Goal: Task Accomplishment & Management: Manage account settings

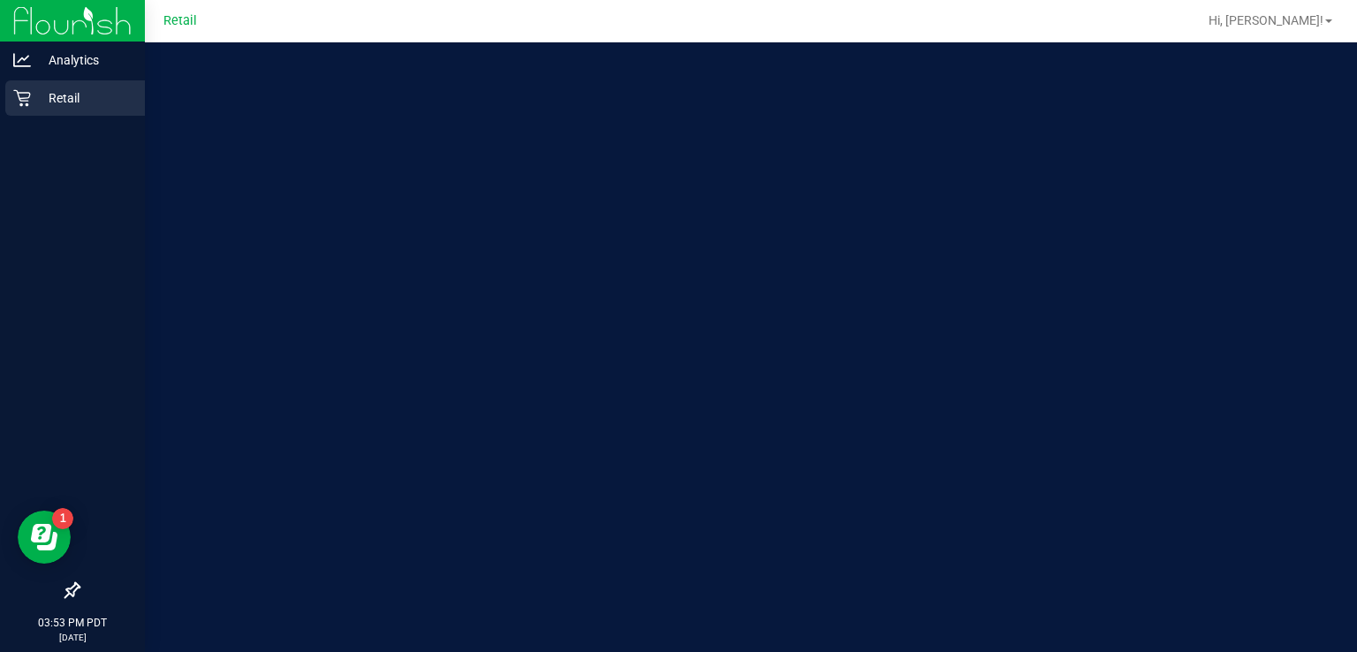
click at [28, 114] on div "Retail" at bounding box center [75, 97] width 140 height 35
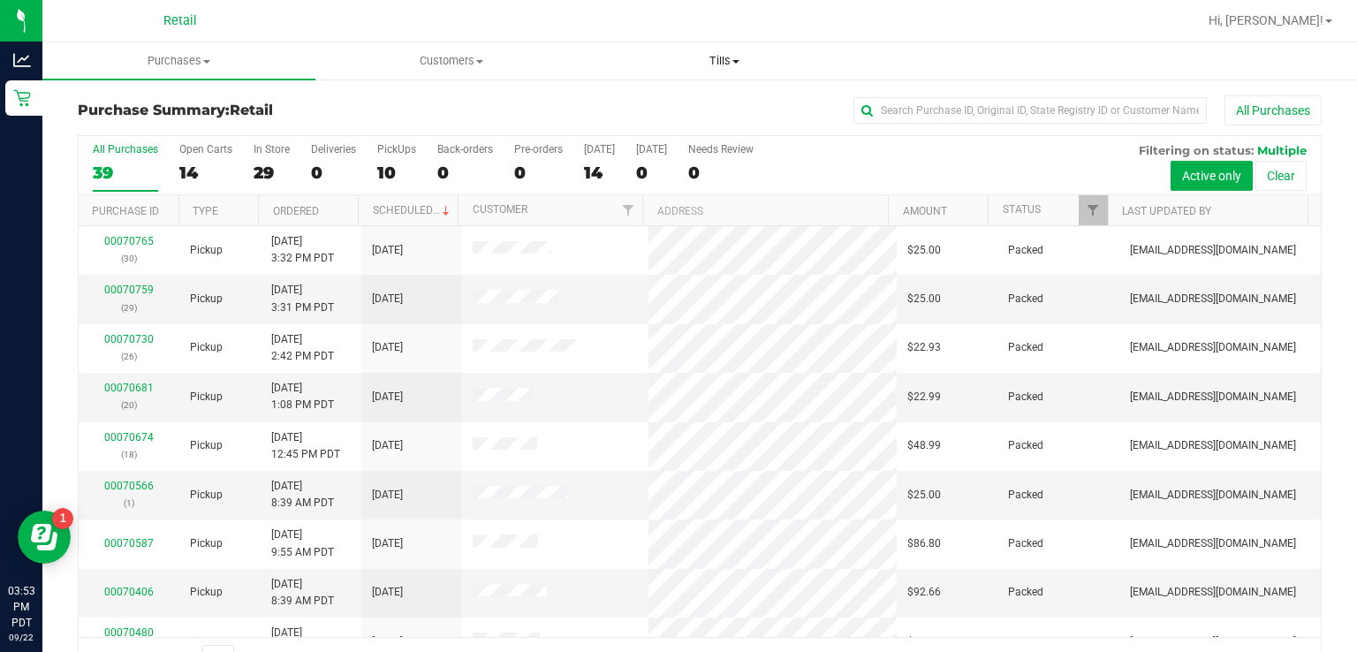
click at [733, 67] on span "Tills" at bounding box center [723, 61] width 271 height 16
click at [656, 112] on span "Manage tills" at bounding box center [647, 106] width 119 height 15
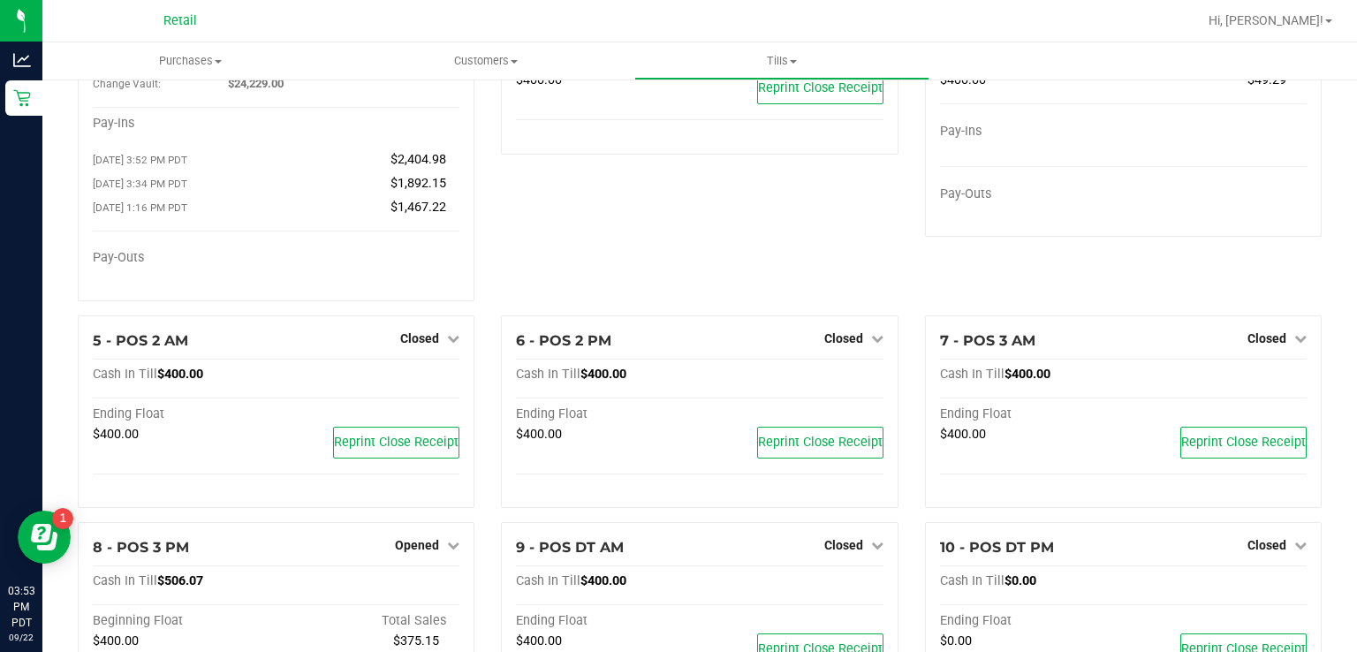
scroll to position [138, 0]
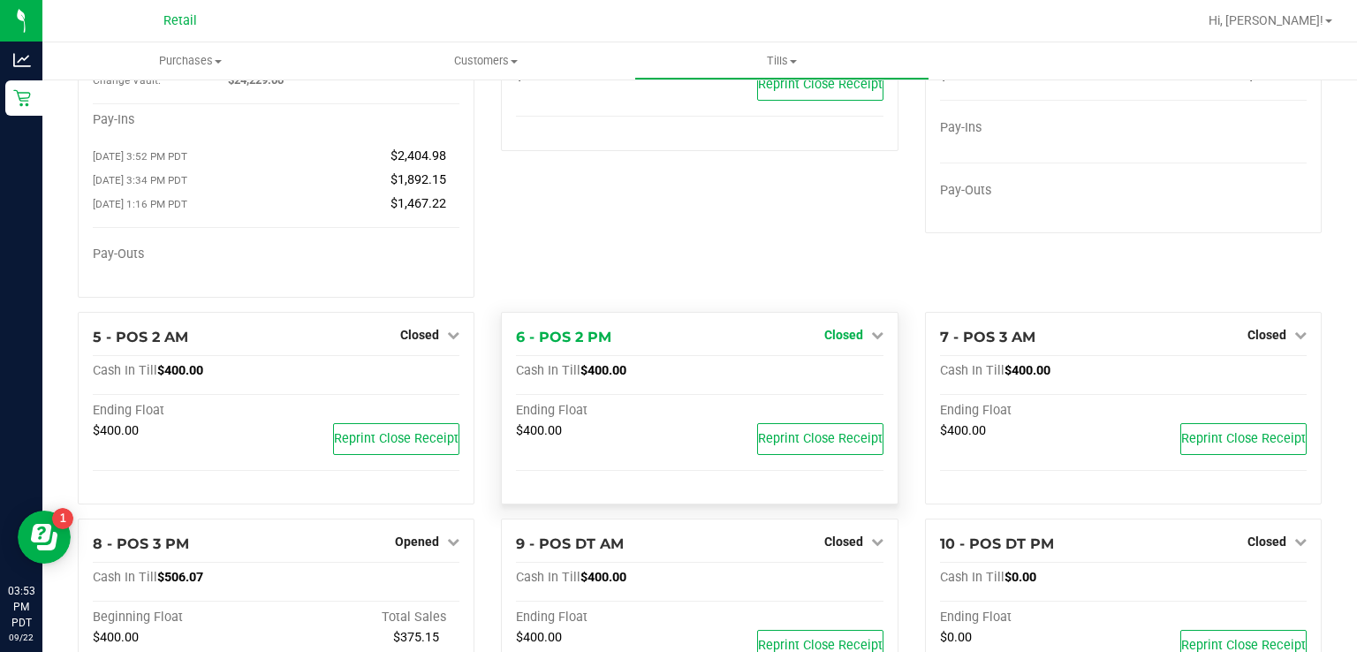
click at [837, 338] on span "Closed" at bounding box center [843, 335] width 39 height 14
click at [843, 376] on link "Open Till" at bounding box center [843, 371] width 47 height 14
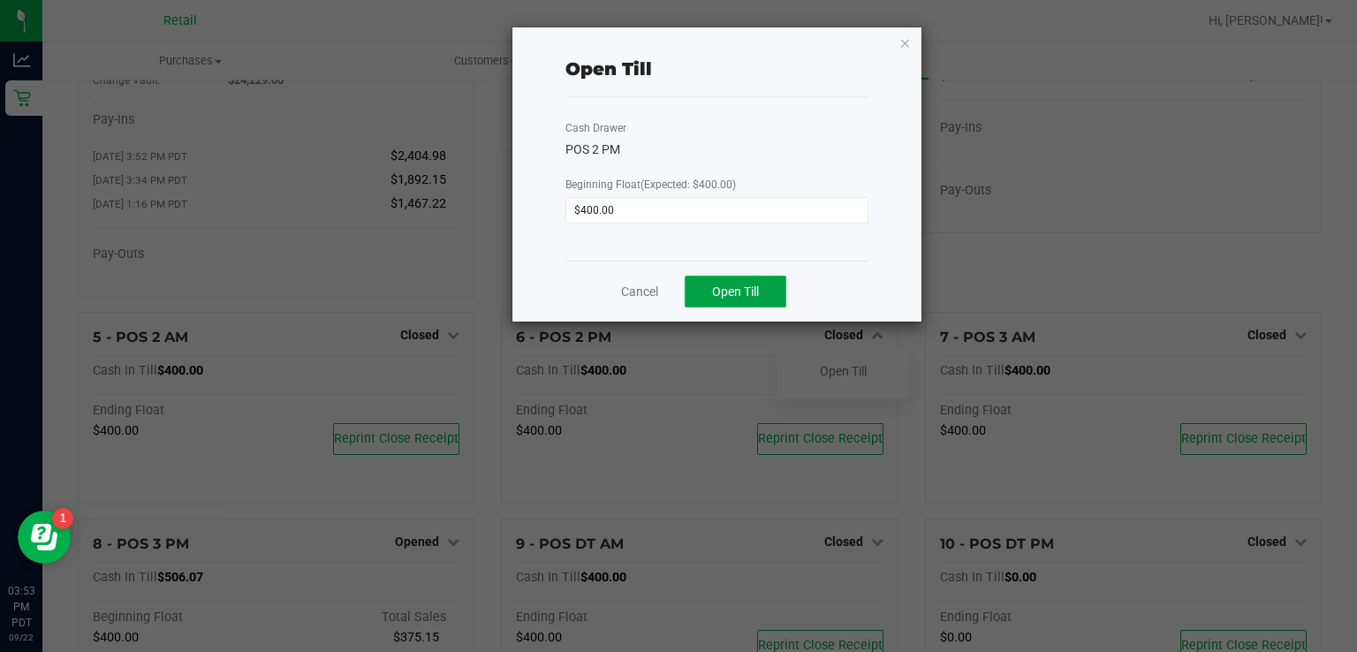
click at [745, 286] on span "Open Till" at bounding box center [735, 292] width 47 height 14
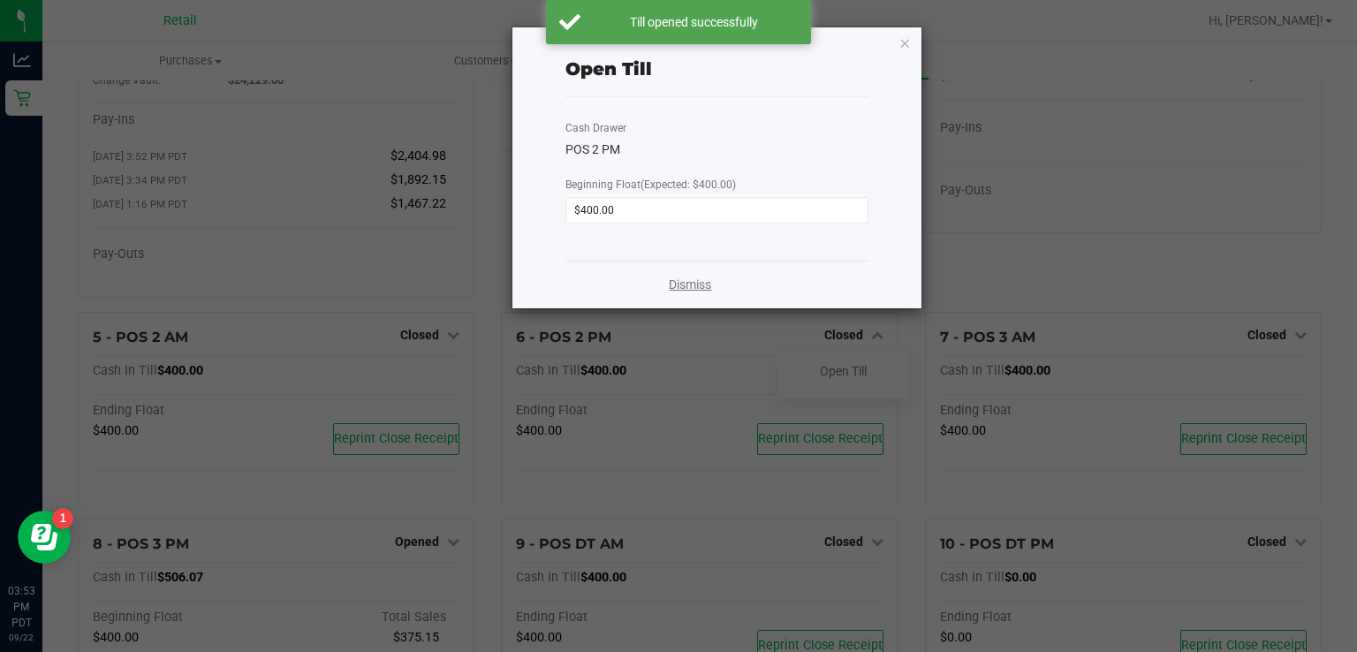
click at [707, 279] on link "Dismiss" at bounding box center [690, 285] width 42 height 19
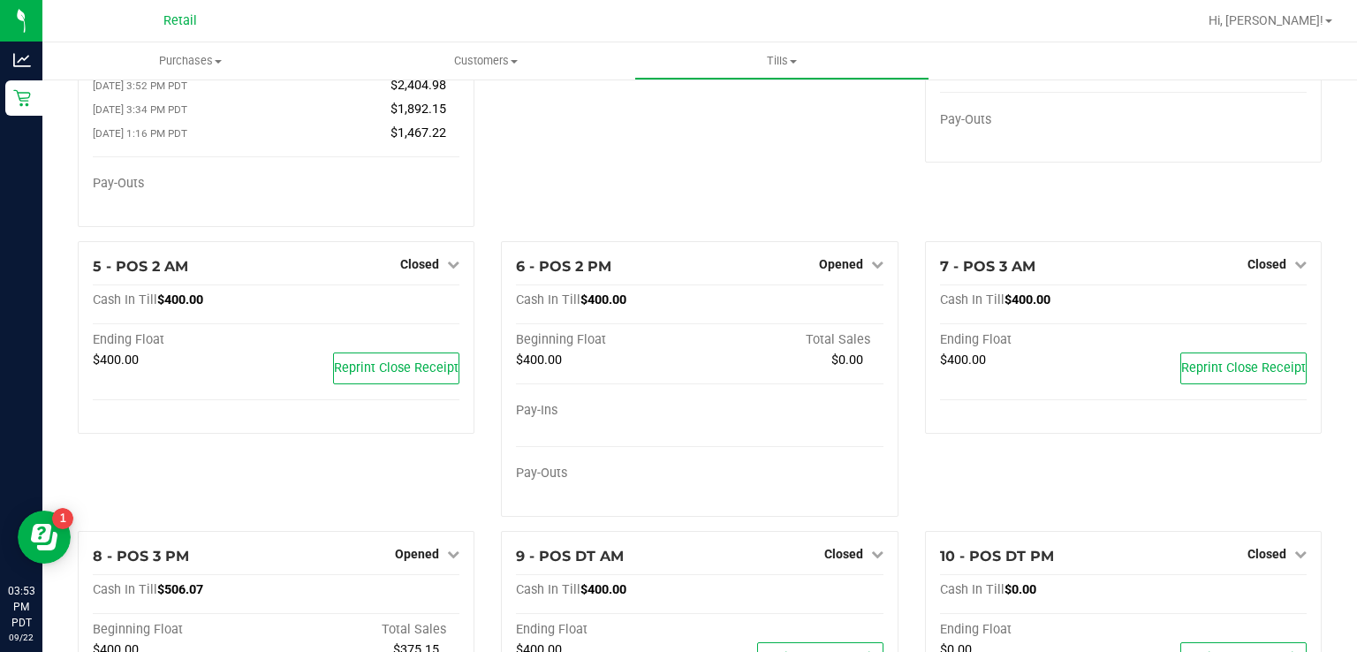
scroll to position [213, 0]
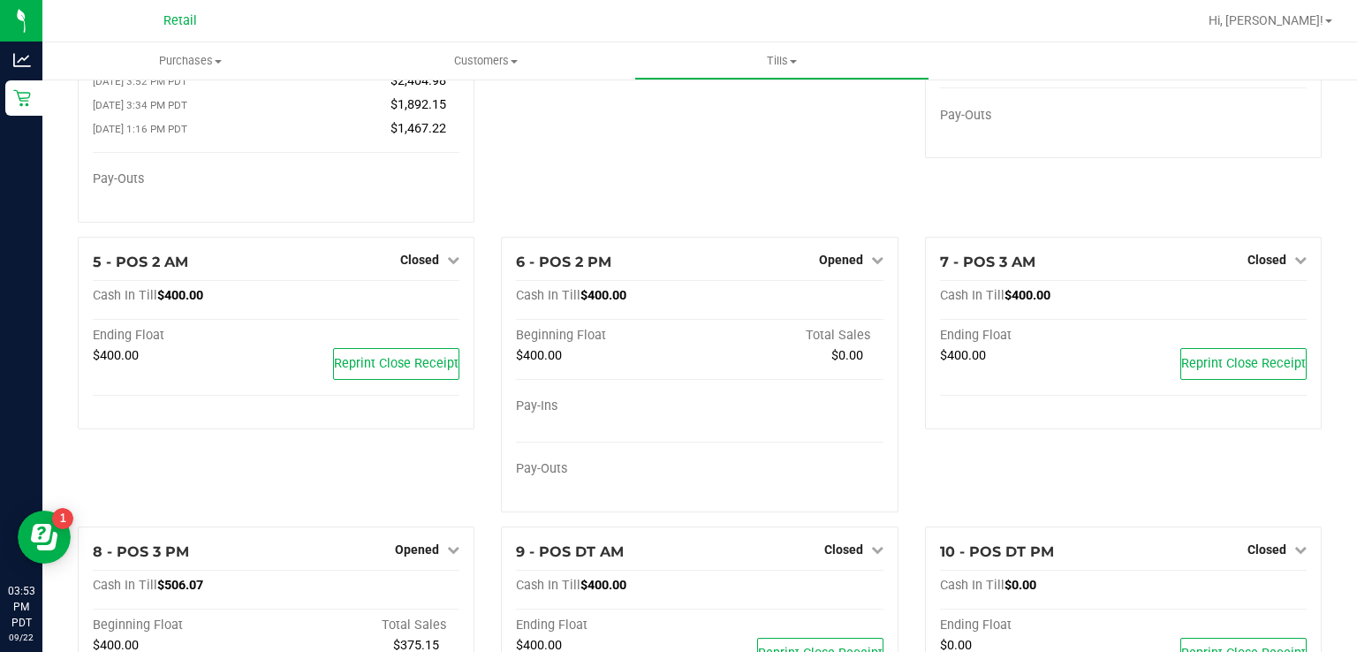
click at [748, 157] on div "3 - POS 1 AM Closed Open Till Cash In Till $400.00 Ending Float $400.00 Reprint…" at bounding box center [699, 59] width 423 height 354
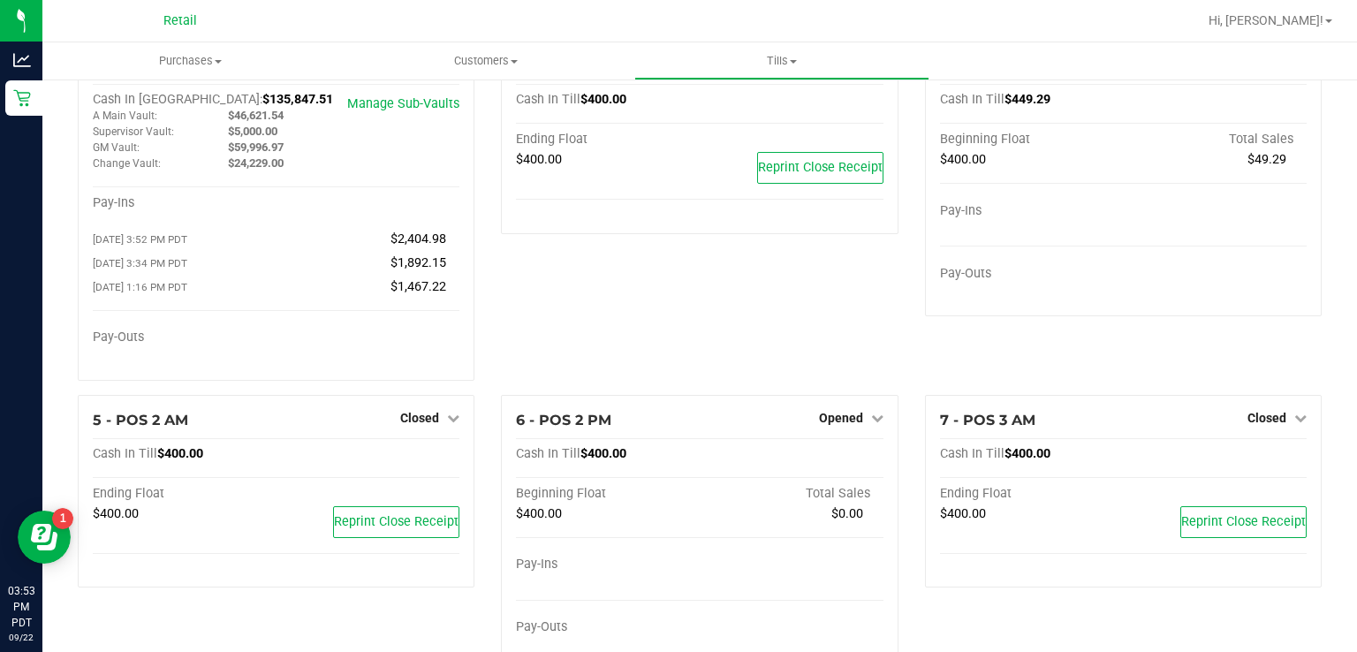
scroll to position [0, 0]
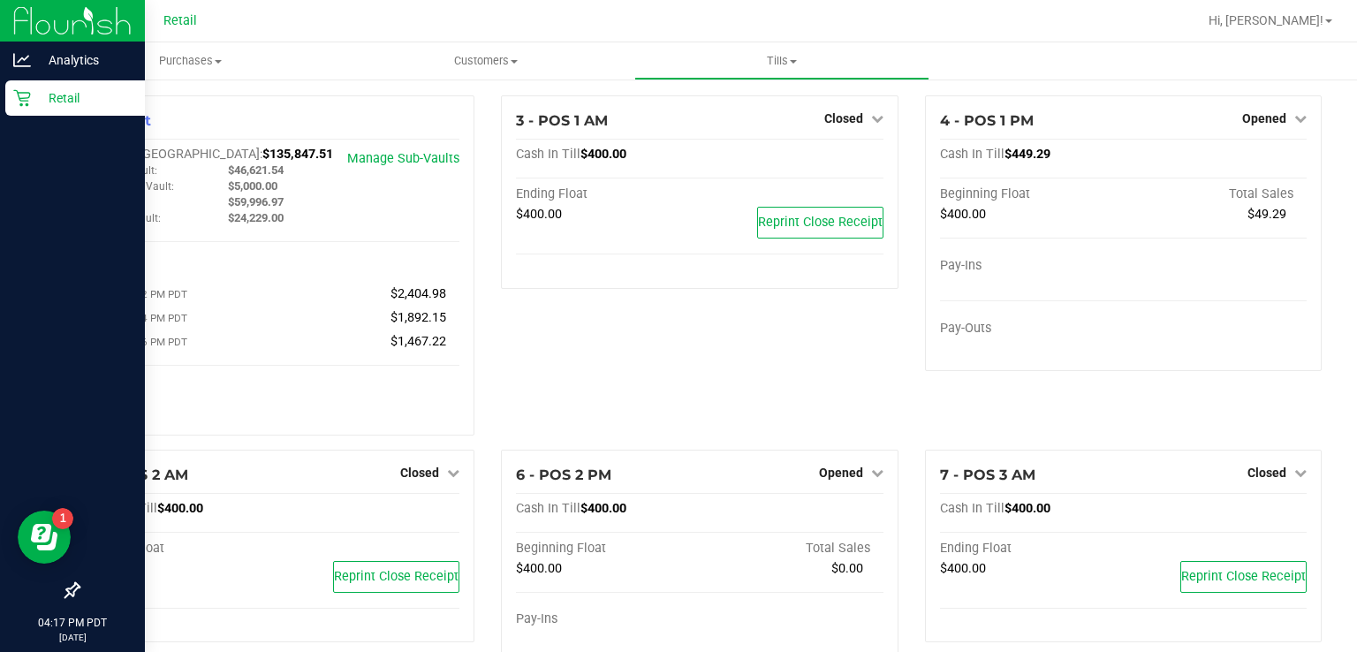
click at [39, 110] on div "Retail" at bounding box center [75, 97] width 140 height 35
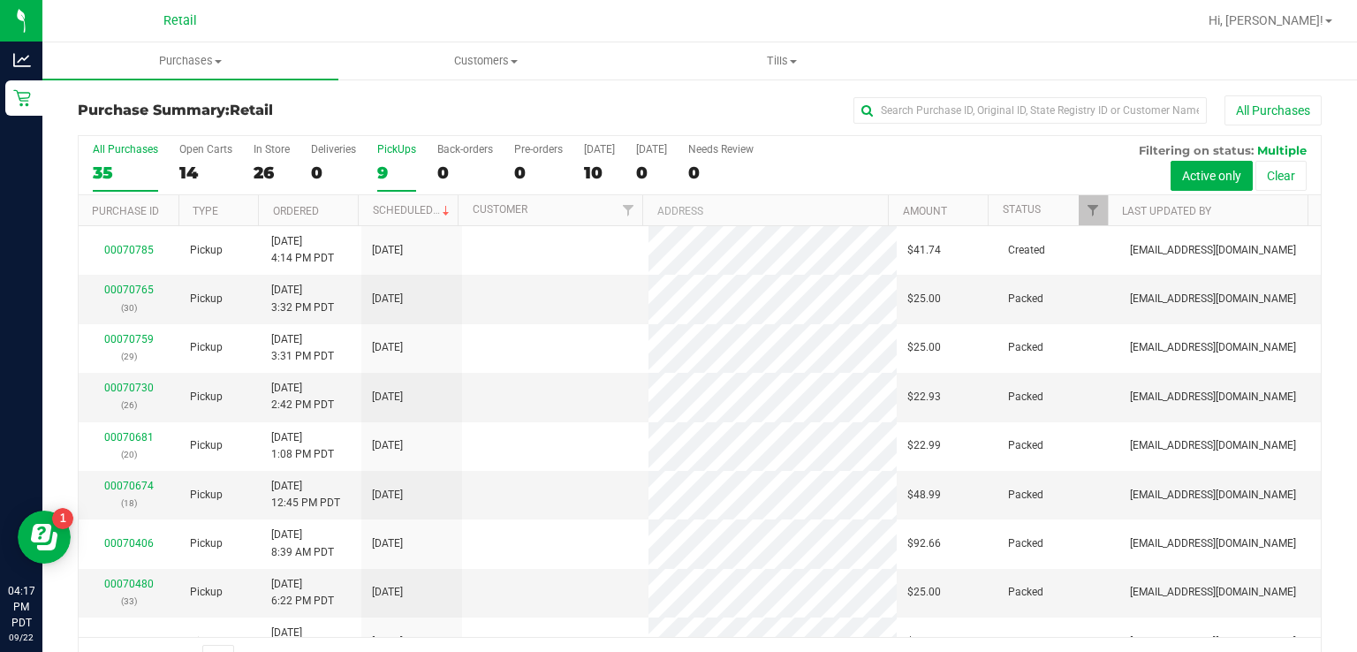
click at [397, 163] on div "9" at bounding box center [396, 173] width 39 height 20
click at [0, 0] on input "PickUps 9" at bounding box center [0, 0] width 0 height 0
click at [1014, 206] on link "Status" at bounding box center [1022, 209] width 38 height 12
click at [1018, 208] on link "Status" at bounding box center [1032, 209] width 58 height 12
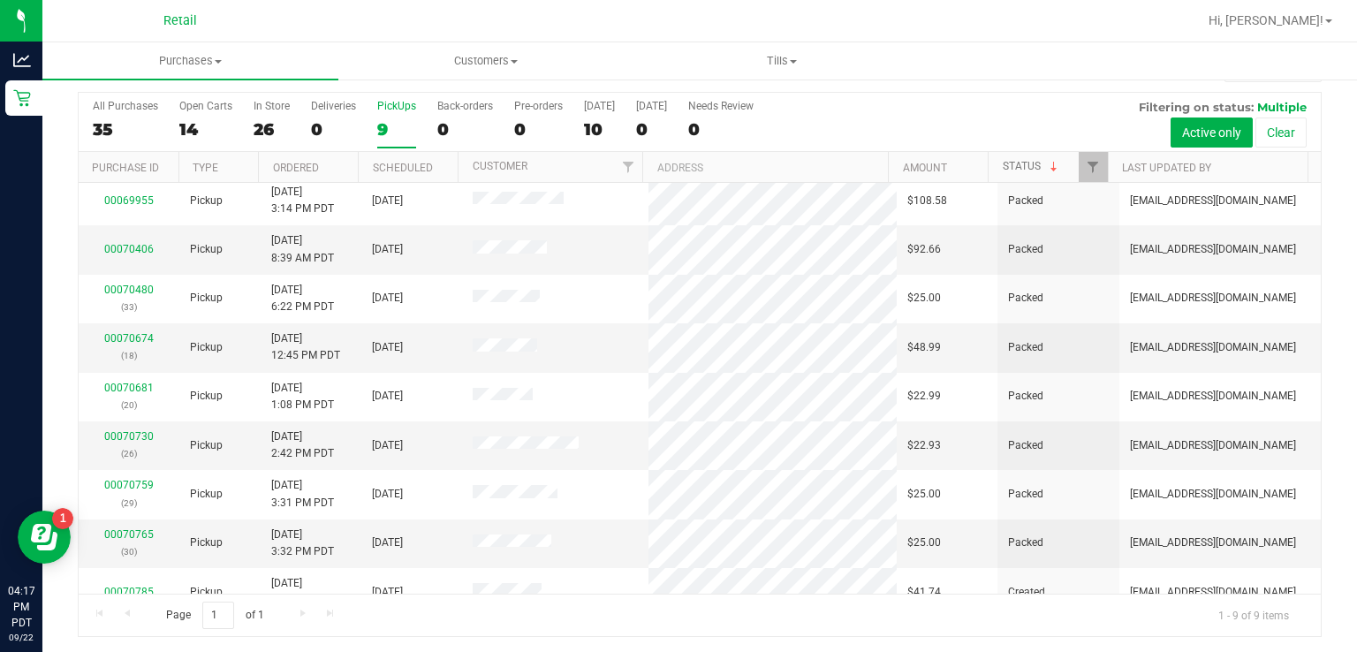
scroll to position [5, 0]
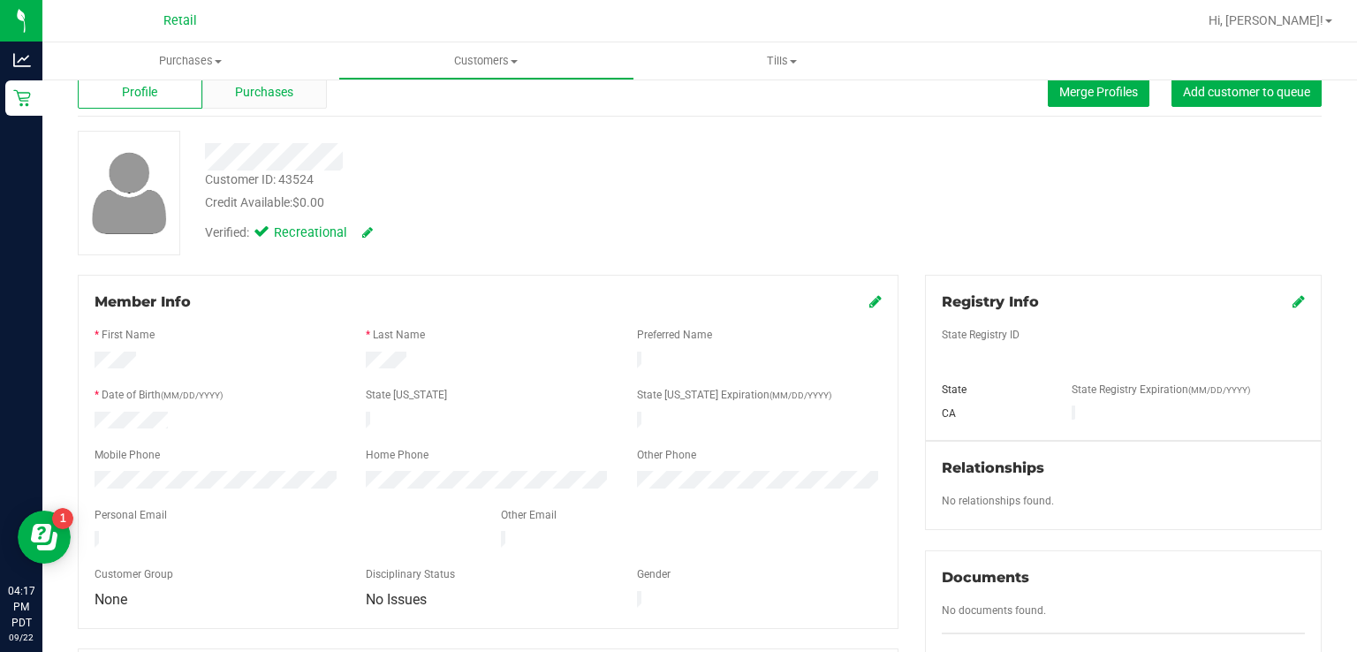
click at [247, 103] on div "Purchases" at bounding box center [264, 92] width 125 height 34
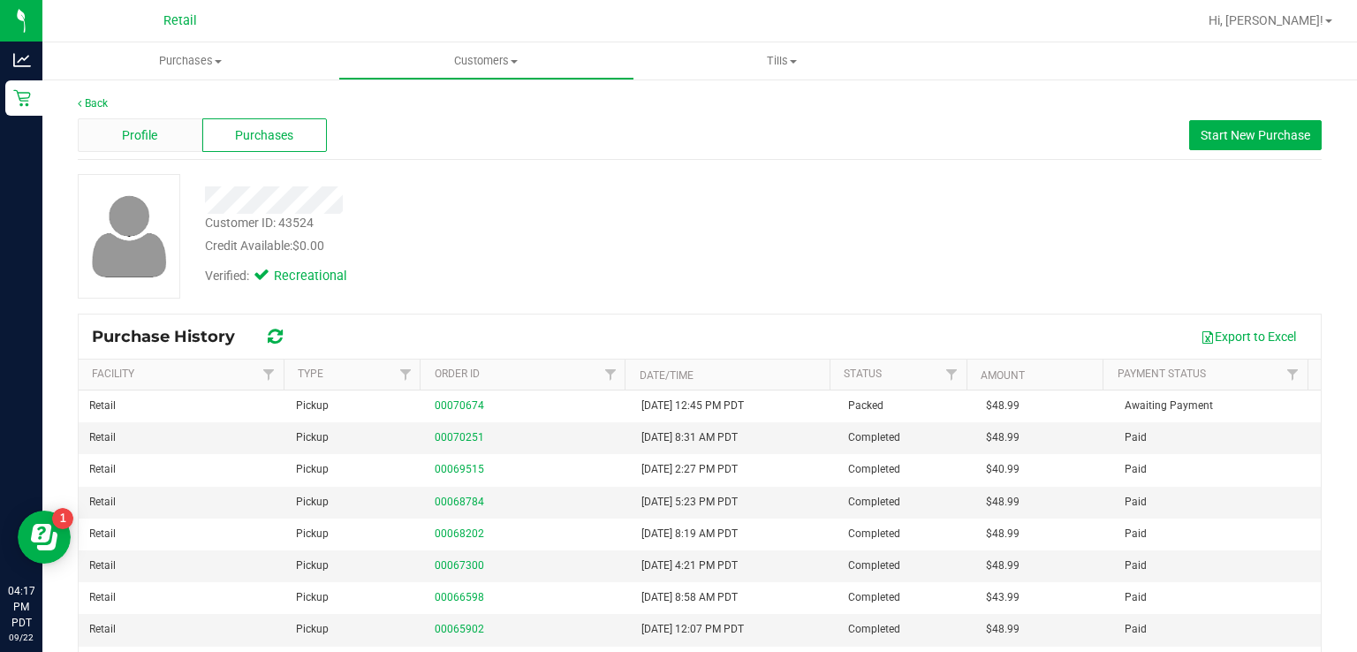
click at [124, 142] on span "Profile" at bounding box center [139, 135] width 35 height 19
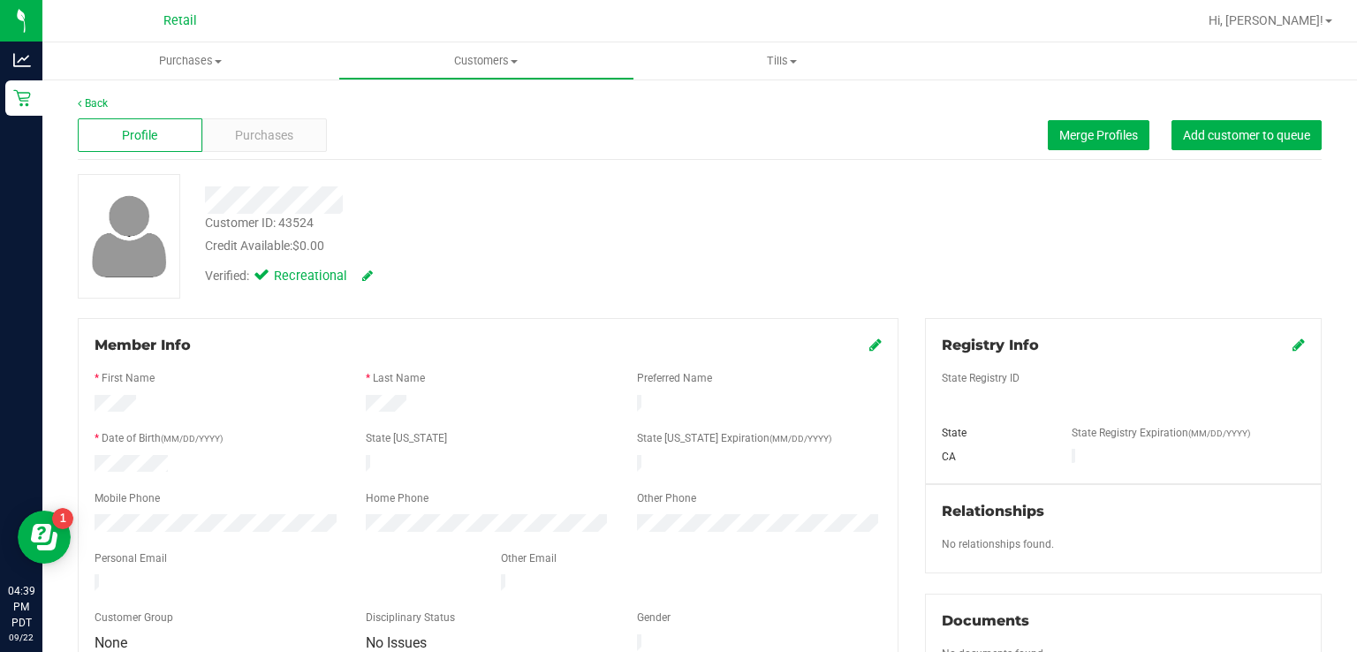
click at [0, 118] on div at bounding box center [21, 329] width 42 height 423
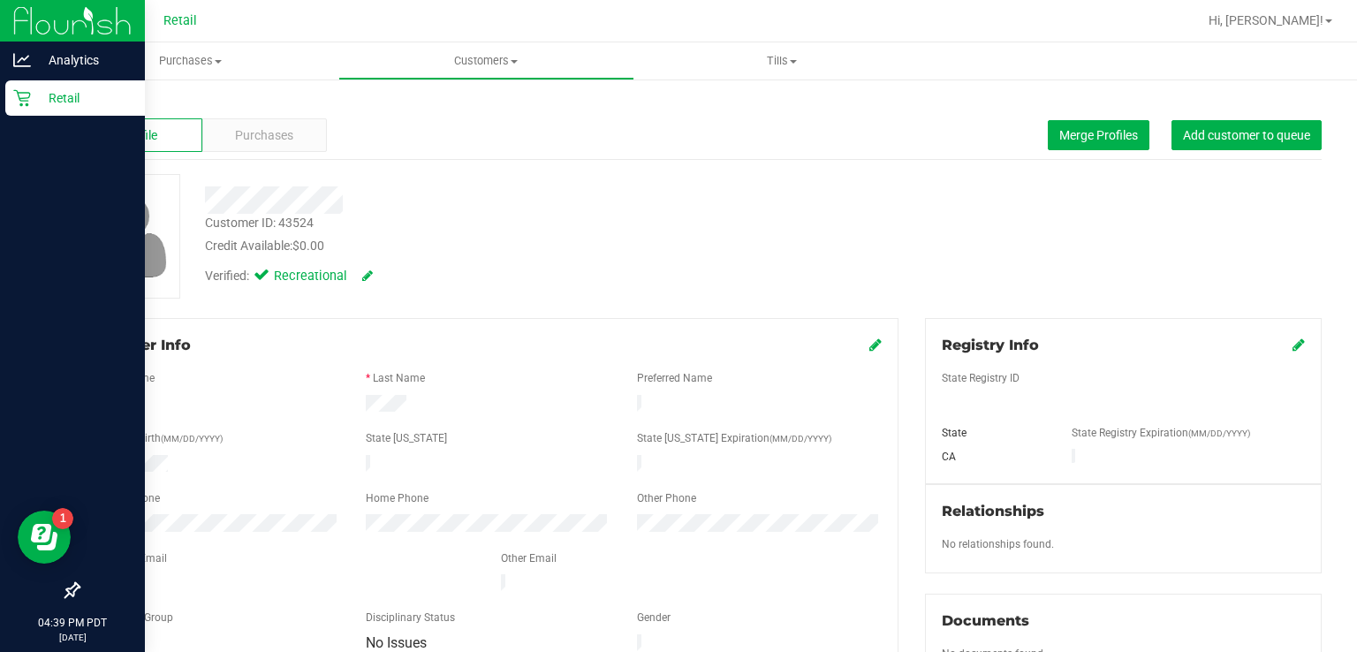
click at [79, 111] on div "Retail" at bounding box center [75, 97] width 140 height 35
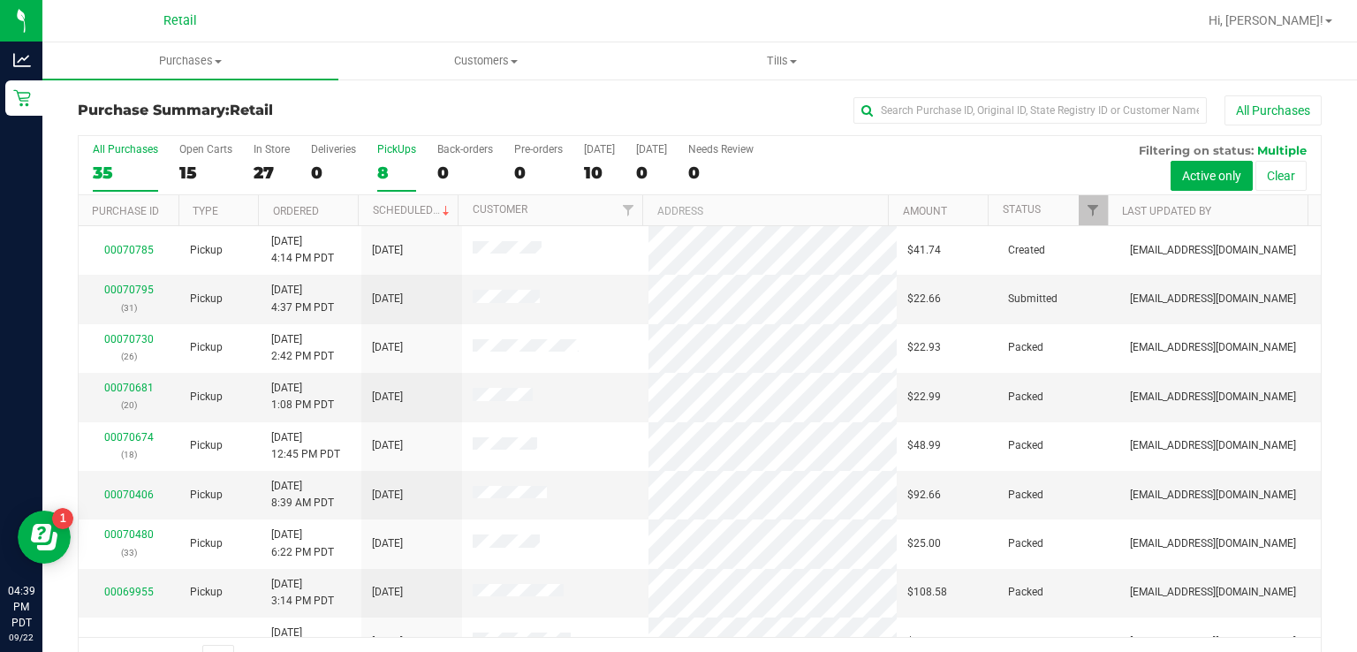
click at [389, 159] on label "PickUps 8" at bounding box center [396, 167] width 39 height 49
click at [0, 0] on input "PickUps 8" at bounding box center [0, 0] width 0 height 0
click at [1011, 209] on link "Status" at bounding box center [1022, 209] width 38 height 12
click at [1047, 209] on span at bounding box center [1054, 210] width 14 height 14
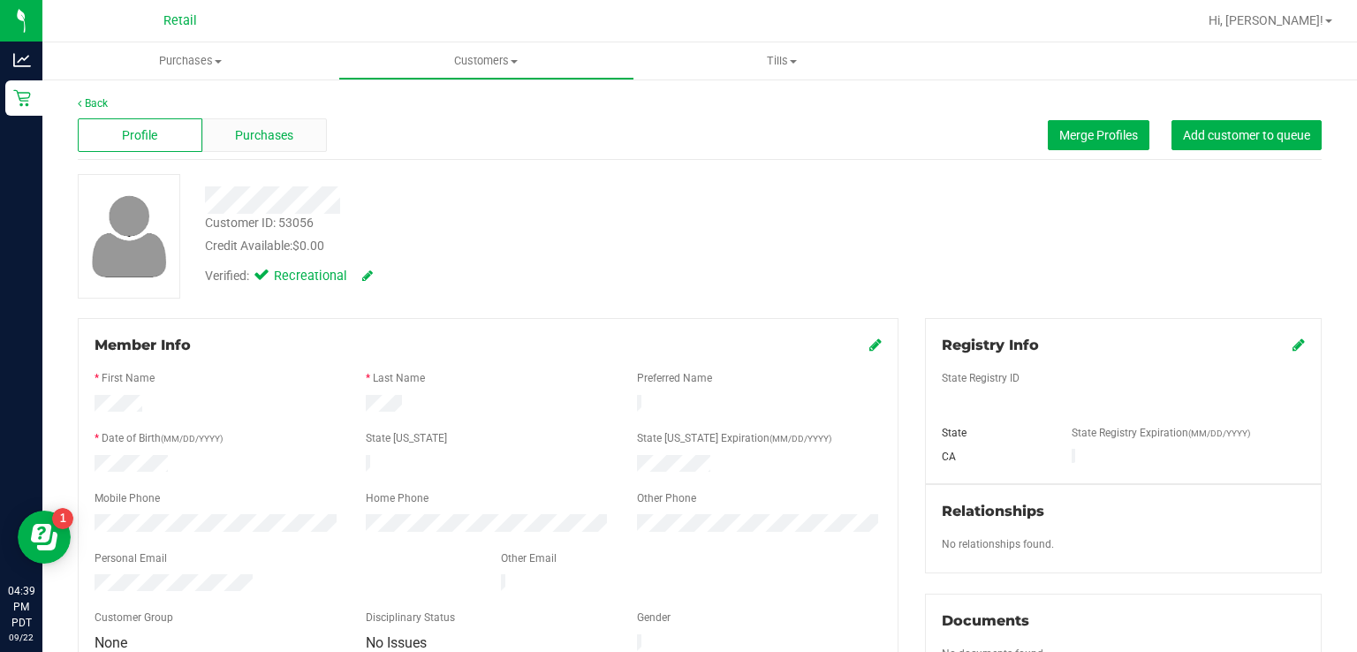
click at [271, 149] on div "Purchases" at bounding box center [264, 135] width 125 height 34
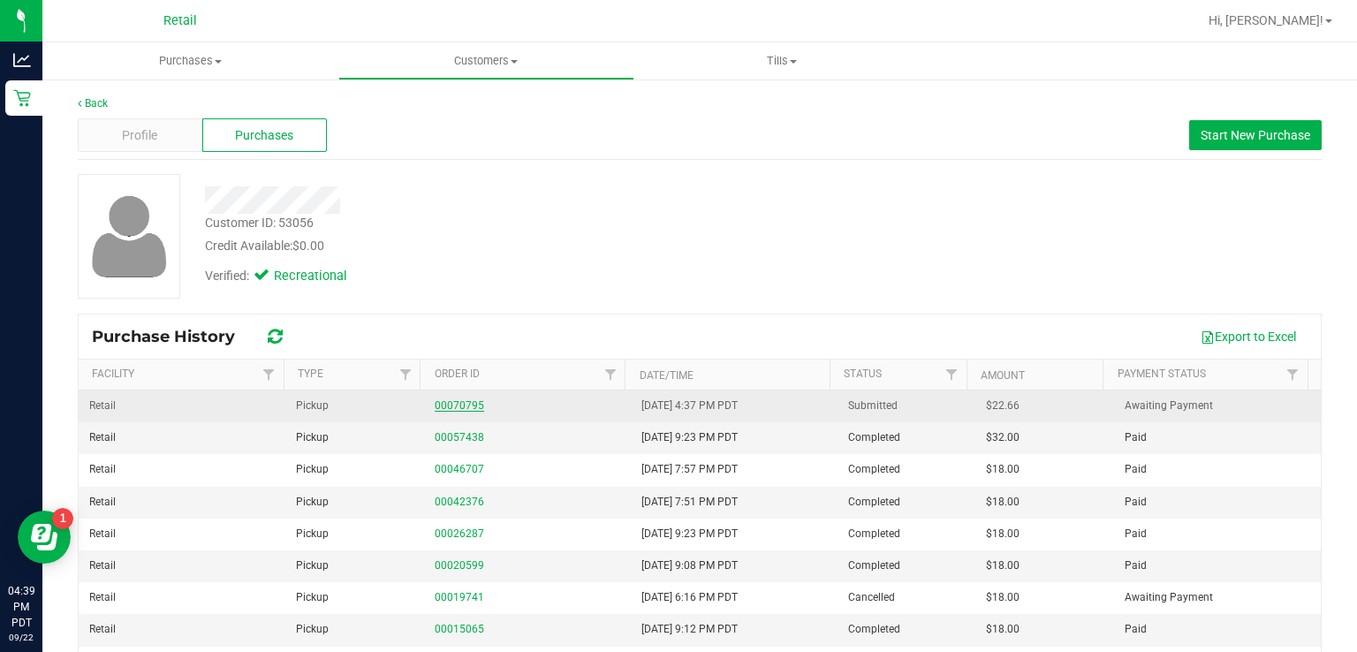
click at [457, 407] on link "00070795" at bounding box center [459, 405] width 49 height 12
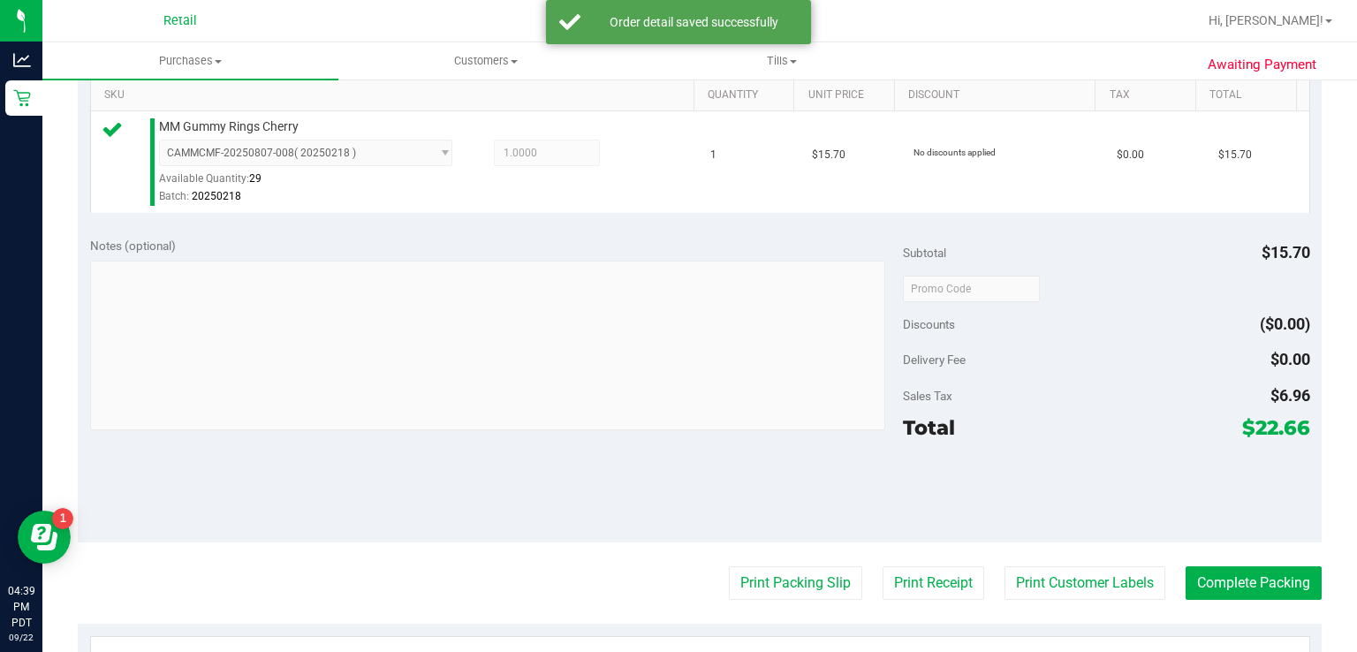
scroll to position [452, 0]
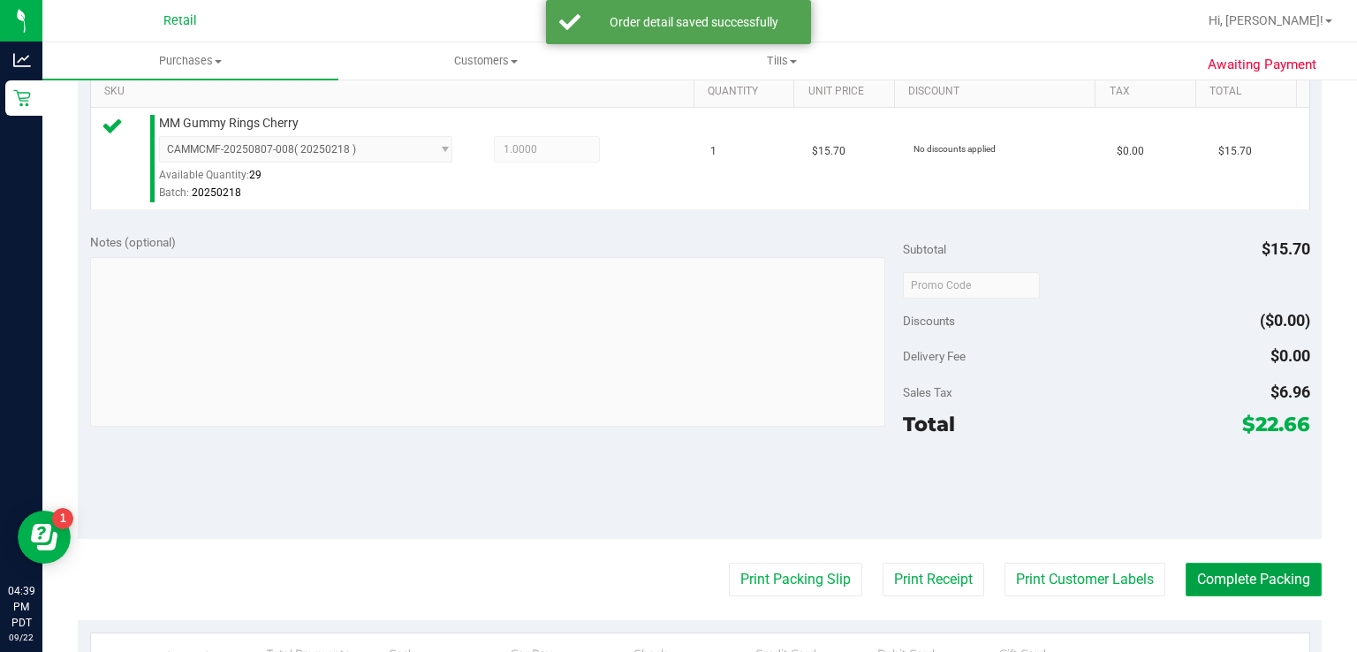
click at [1248, 576] on button "Complete Packing" at bounding box center [1254, 580] width 136 height 34
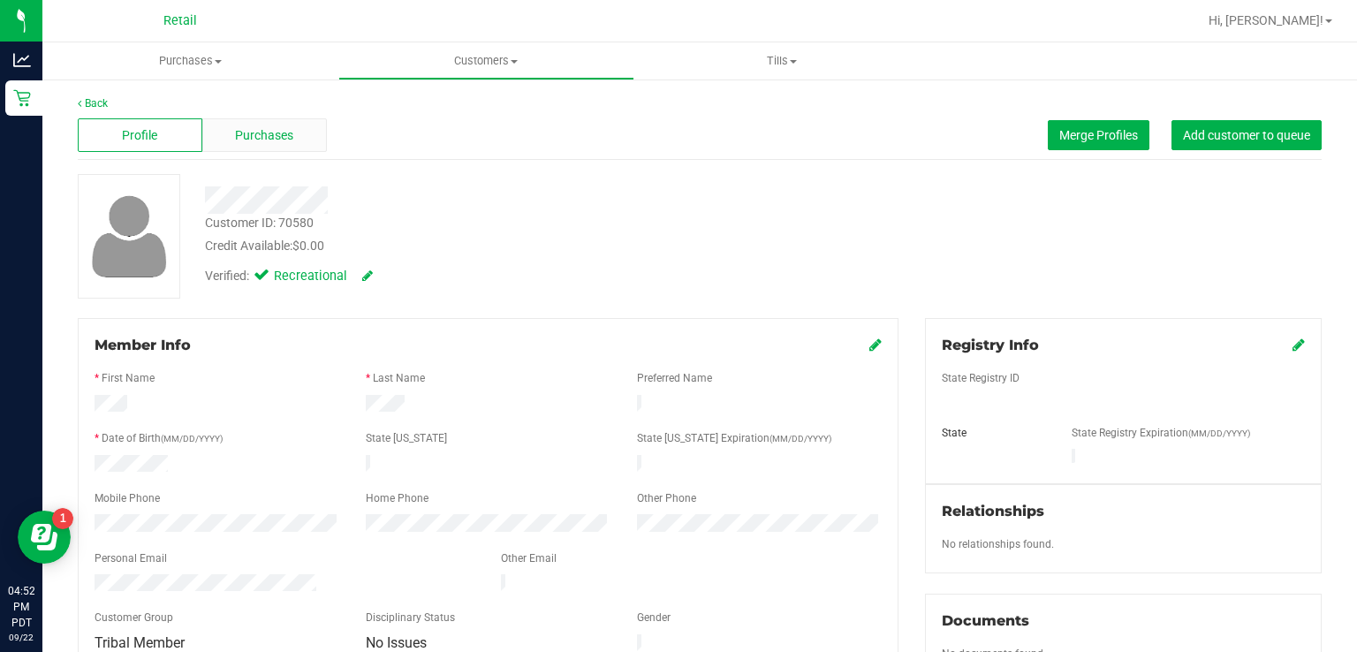
click at [265, 132] on span "Purchases" at bounding box center [264, 135] width 58 height 19
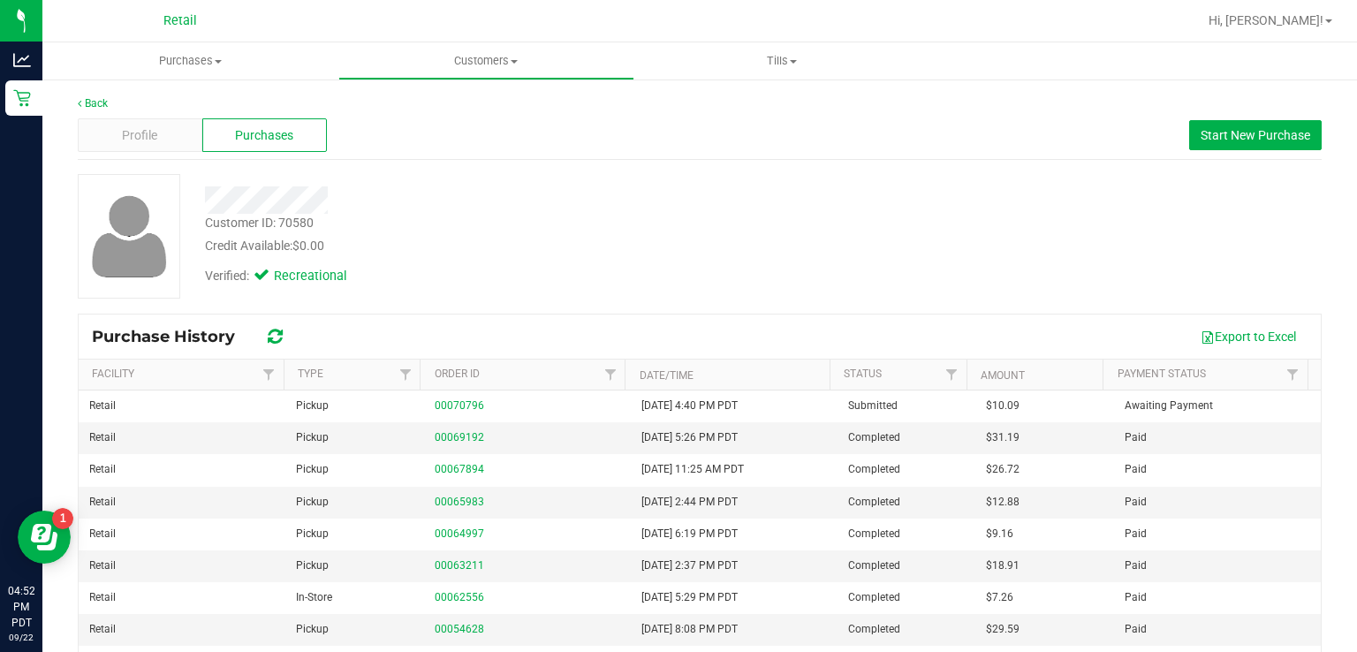
click at [267, 134] on span "Purchases" at bounding box center [264, 135] width 58 height 19
click at [269, 134] on span "Purchases" at bounding box center [264, 135] width 58 height 19
click at [268, 137] on span "Purchases" at bounding box center [264, 135] width 58 height 19
click at [267, 134] on span "Purchases" at bounding box center [264, 135] width 58 height 19
click at [268, 136] on span "Purchases" at bounding box center [264, 135] width 58 height 19
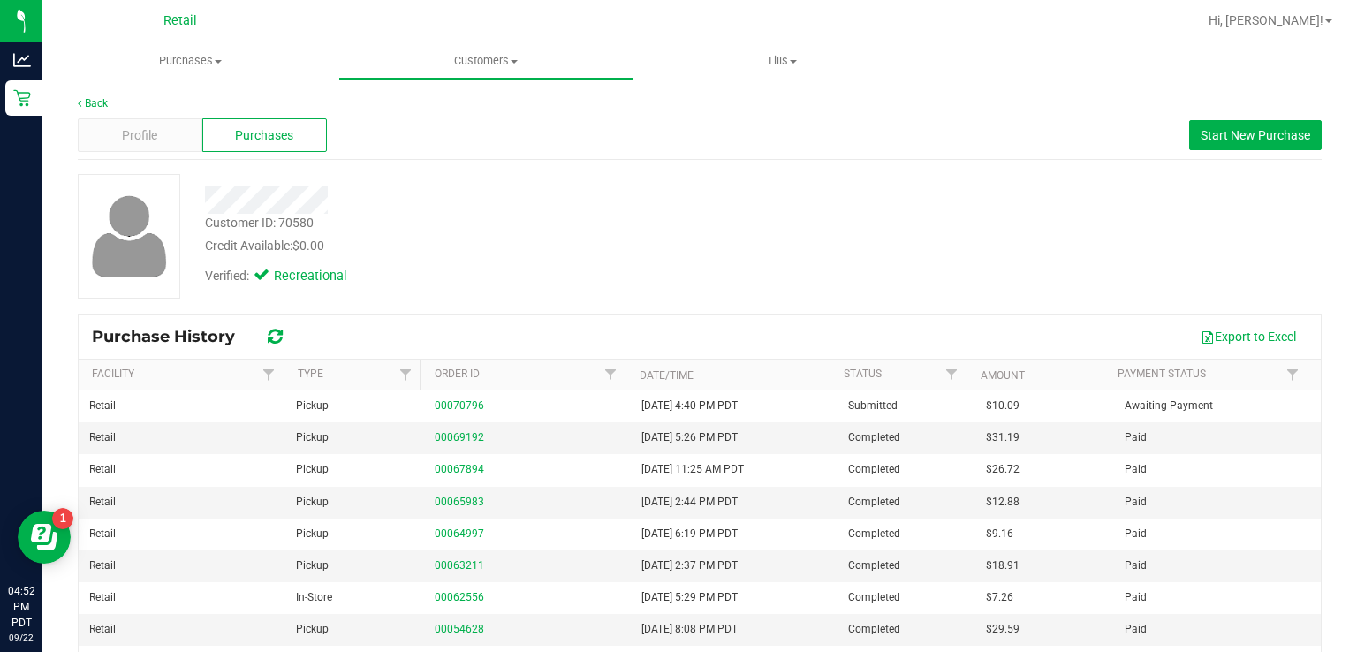
click at [269, 135] on span "Purchases" at bounding box center [264, 135] width 58 height 19
click at [270, 133] on span "Purchases" at bounding box center [264, 135] width 58 height 19
click at [270, 136] on span "Purchases" at bounding box center [264, 135] width 58 height 19
click at [269, 135] on span "Purchases" at bounding box center [264, 135] width 58 height 19
click at [270, 135] on span "Purchases" at bounding box center [264, 135] width 58 height 19
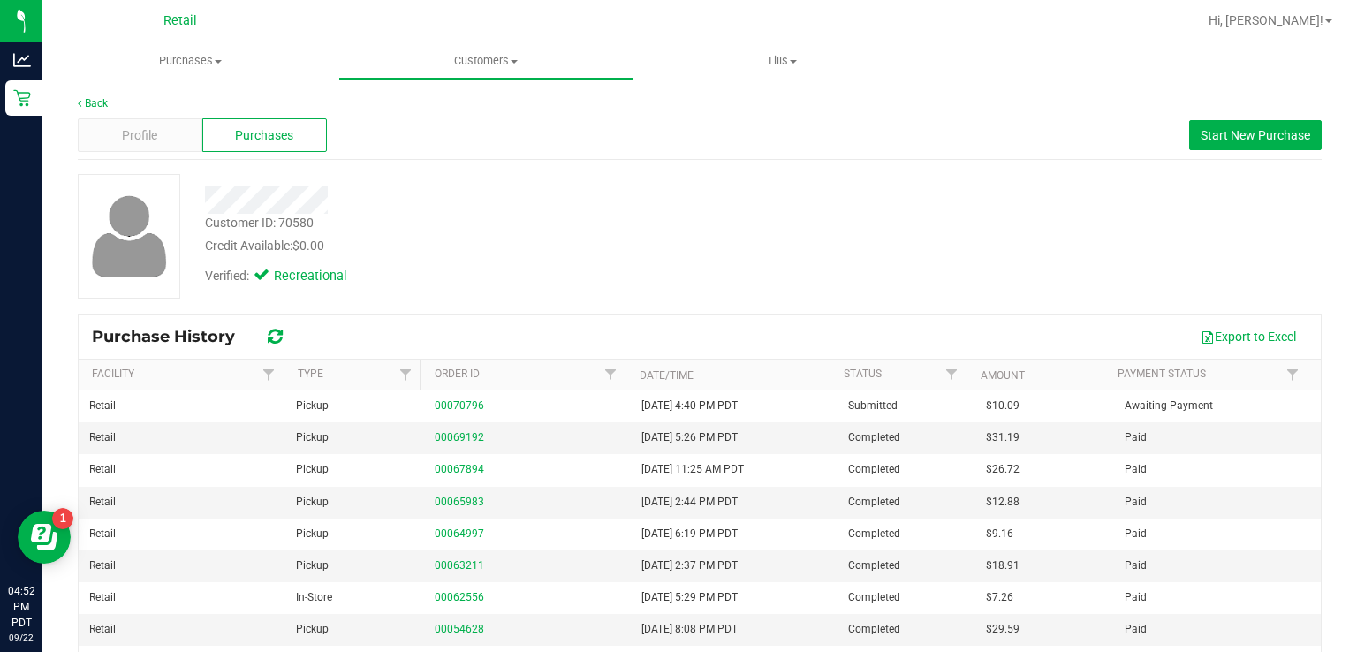
click at [270, 135] on span "Purchases" at bounding box center [264, 135] width 58 height 19
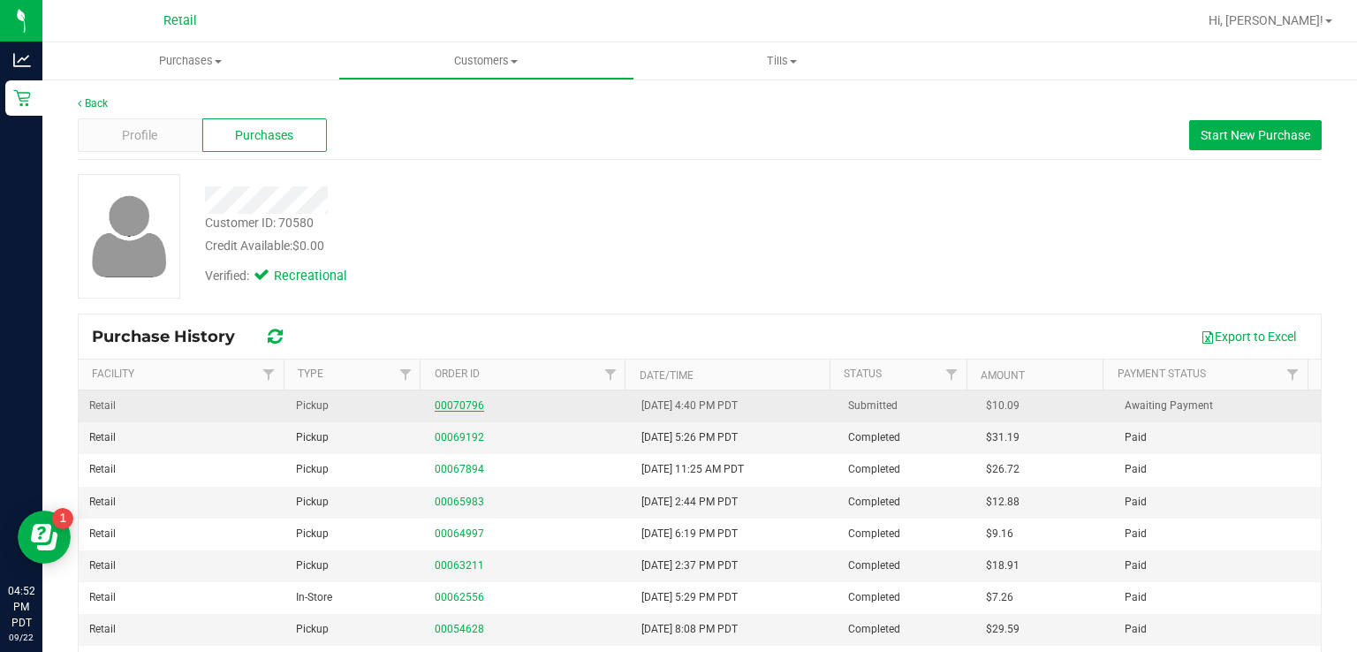
click at [446, 404] on link "00070796" at bounding box center [459, 405] width 49 height 12
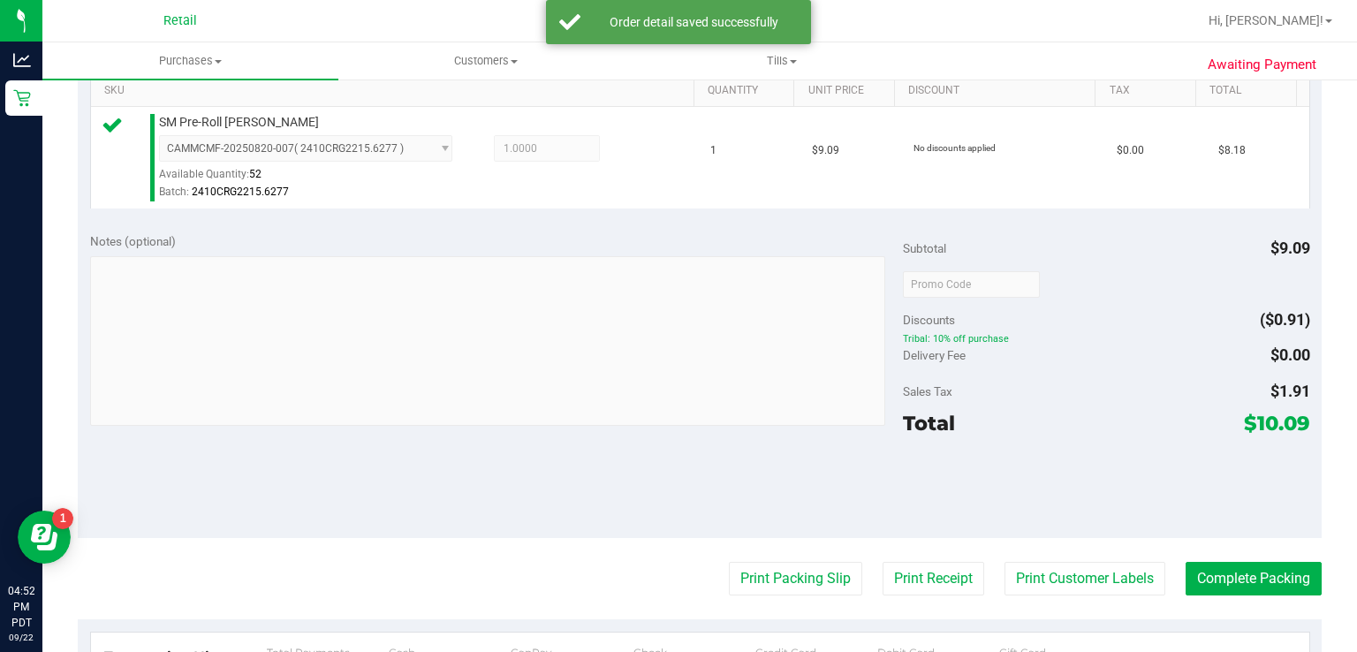
scroll to position [455, 0]
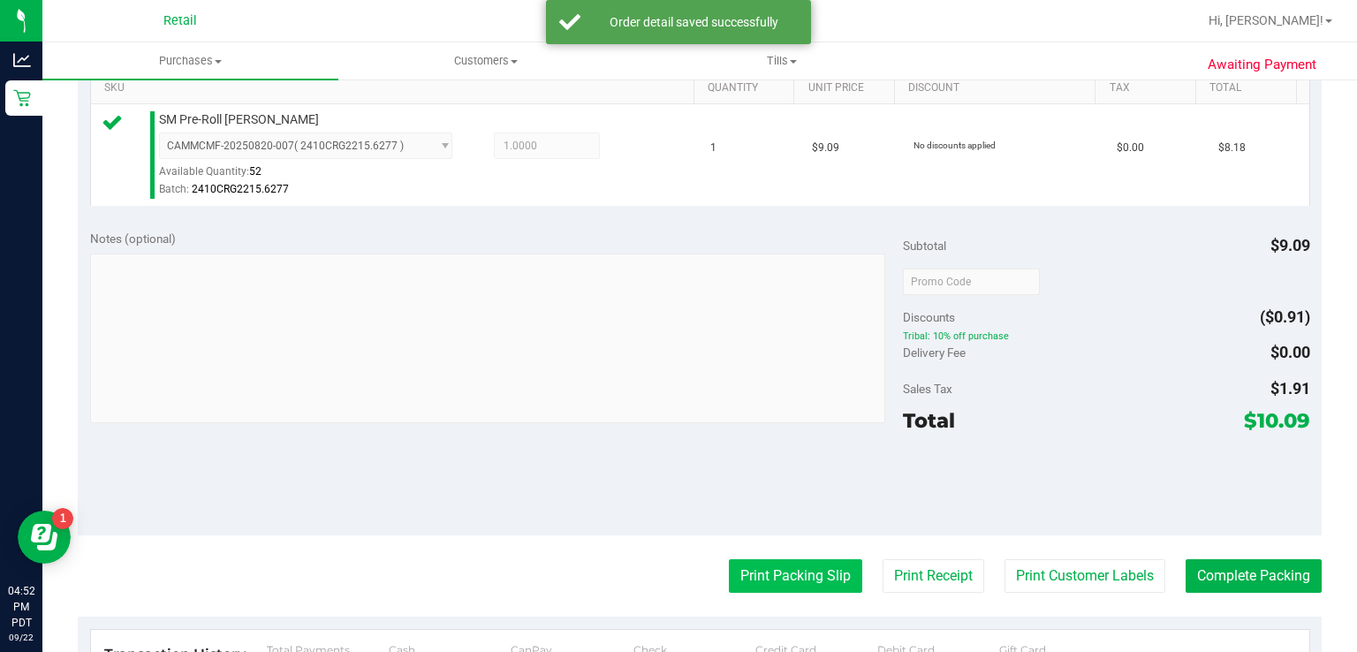
click at [754, 573] on button "Print Packing Slip" at bounding box center [795, 576] width 133 height 34
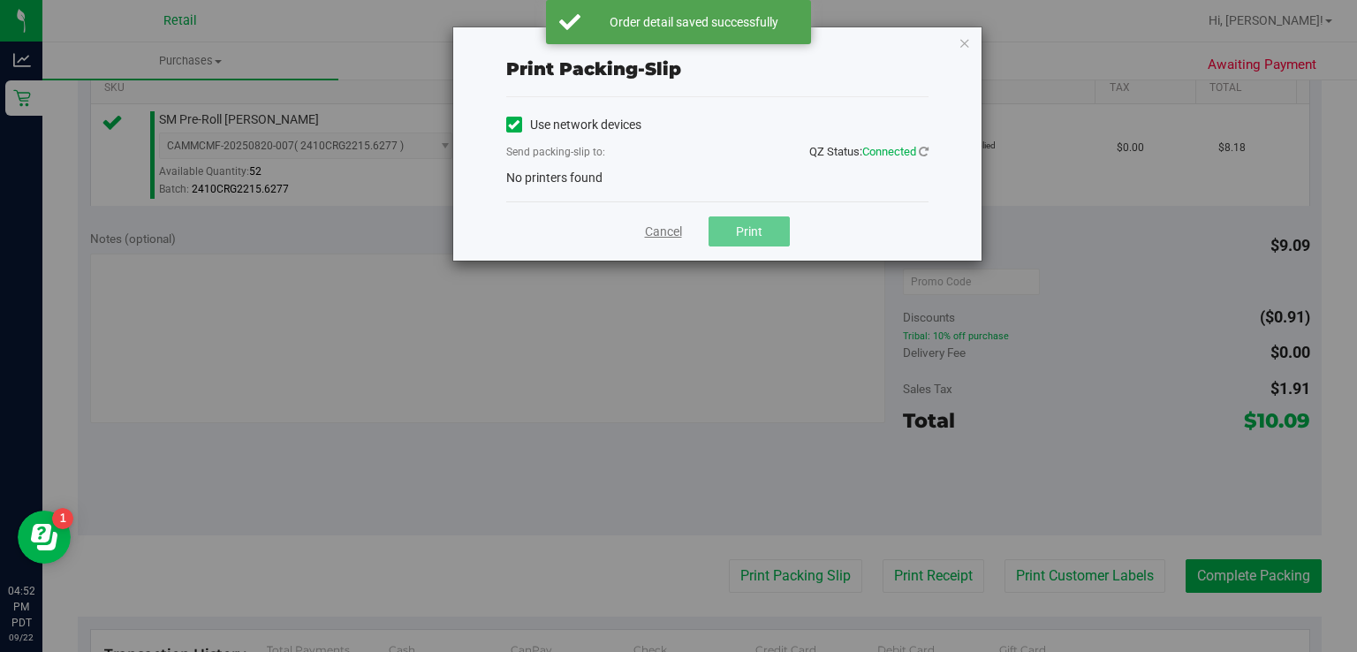
click at [663, 228] on link "Cancel" at bounding box center [663, 232] width 37 height 19
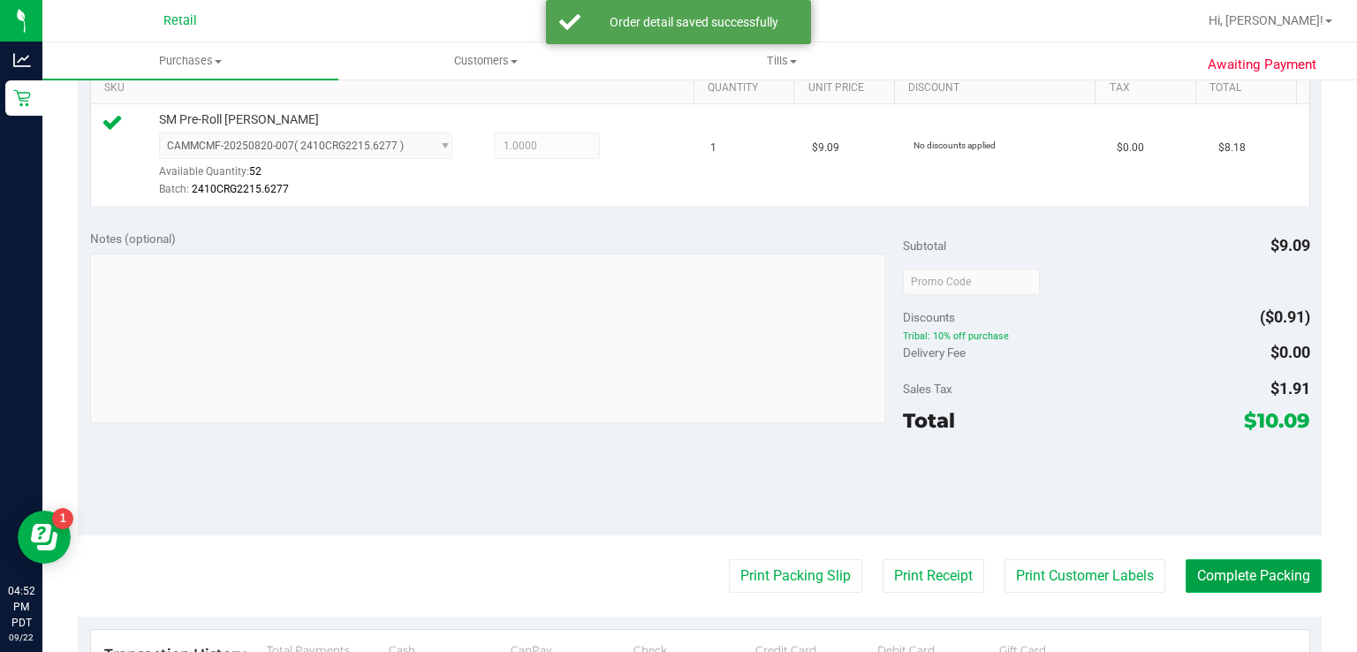
click at [1263, 587] on button "Complete Packing" at bounding box center [1254, 576] width 136 height 34
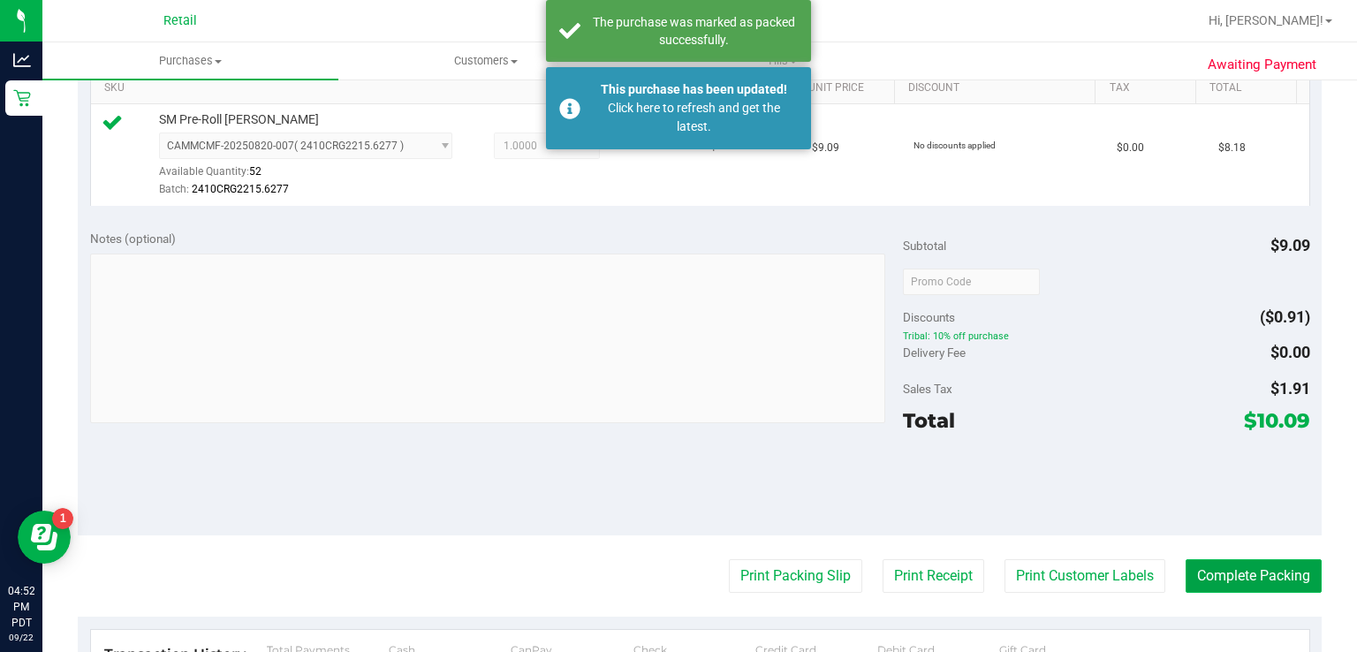
click at [1255, 576] on button "Complete Packing" at bounding box center [1254, 576] width 136 height 34
